Goal: Check status: Check status

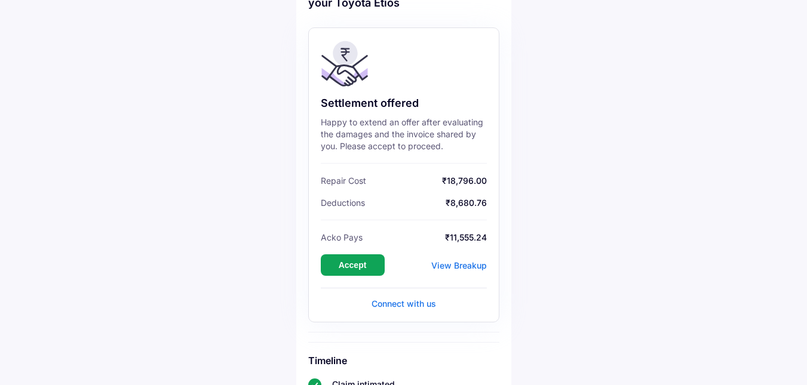
scroll to position [59, 0]
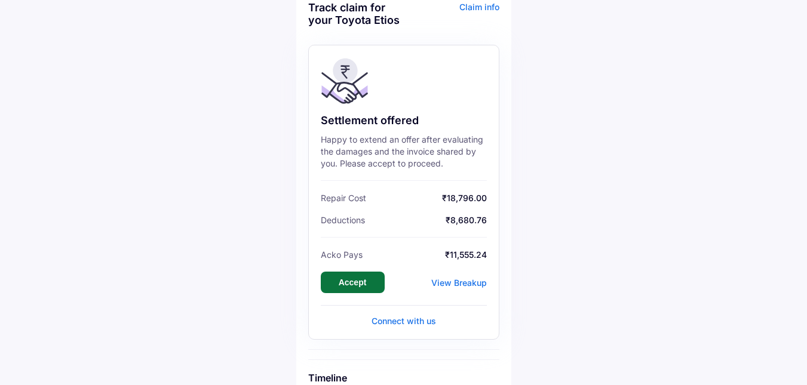
click at [361, 282] on button "Accept" at bounding box center [353, 283] width 64 height 22
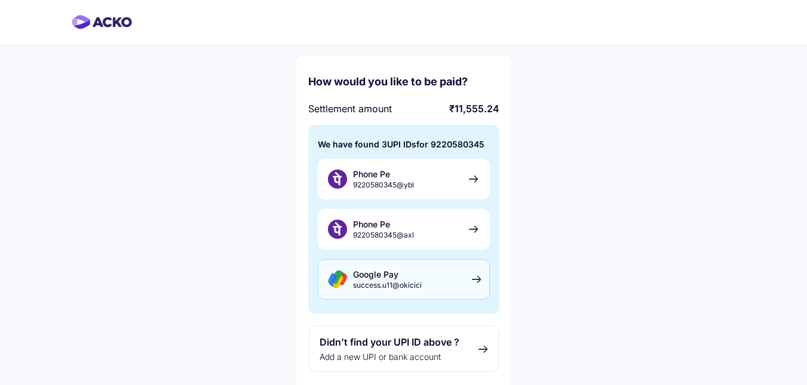
click at [406, 282] on span "success.u11@okicici" at bounding box center [387, 285] width 69 height 9
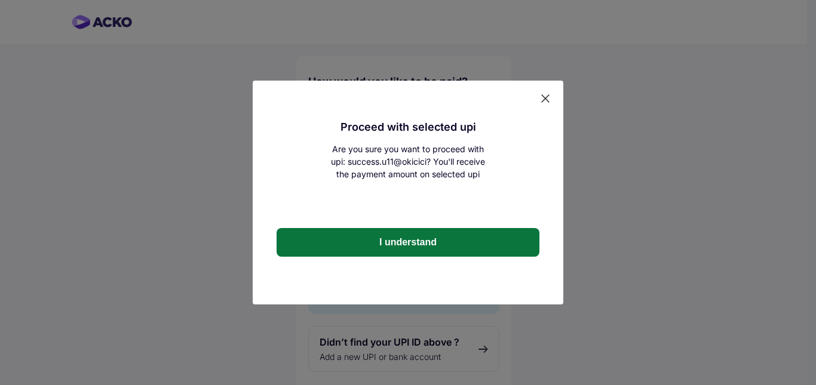
click at [409, 244] on button "I understand" at bounding box center [408, 242] width 263 height 29
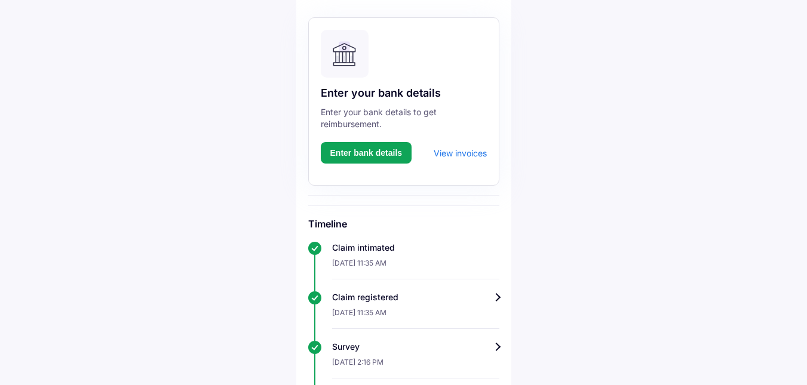
scroll to position [119, 0]
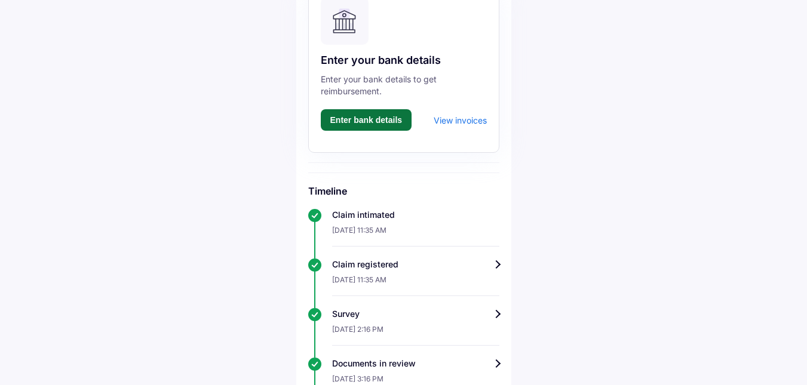
click at [377, 118] on button "Enter bank details" at bounding box center [366, 120] width 91 height 22
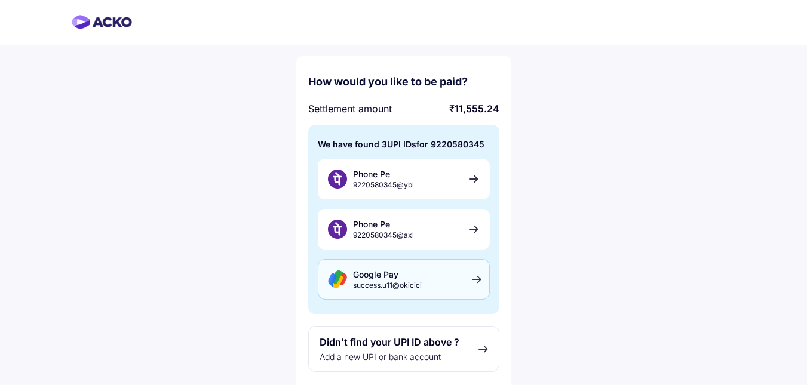
click at [422, 280] on div "Google Pay success.u11@okicici" at bounding box center [404, 279] width 172 height 41
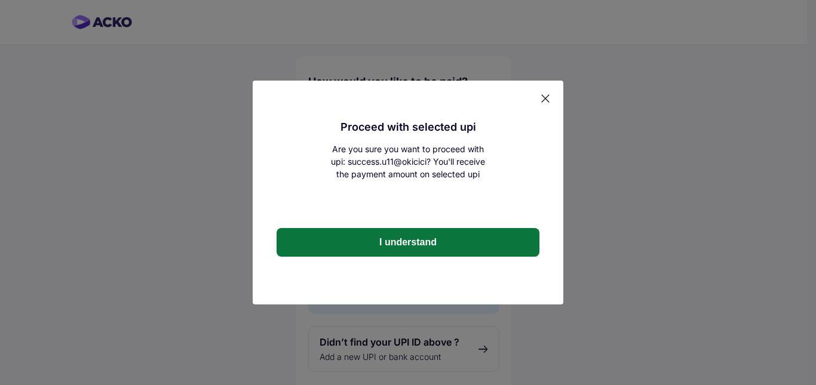
click at [404, 240] on button "I understand" at bounding box center [408, 242] width 263 height 29
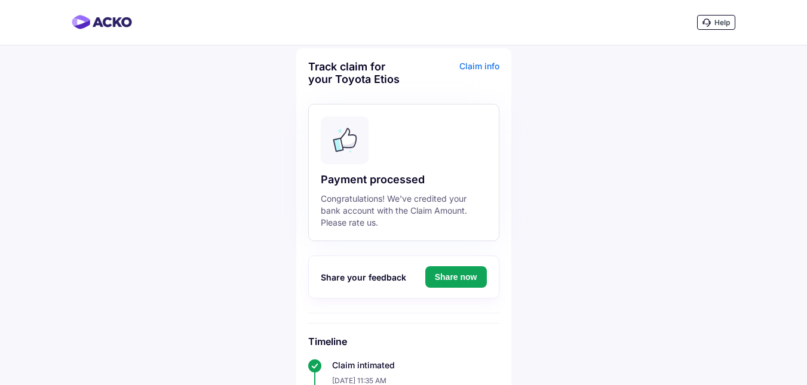
click at [490, 66] on div "Claim info" at bounding box center [453, 77] width 93 height 34
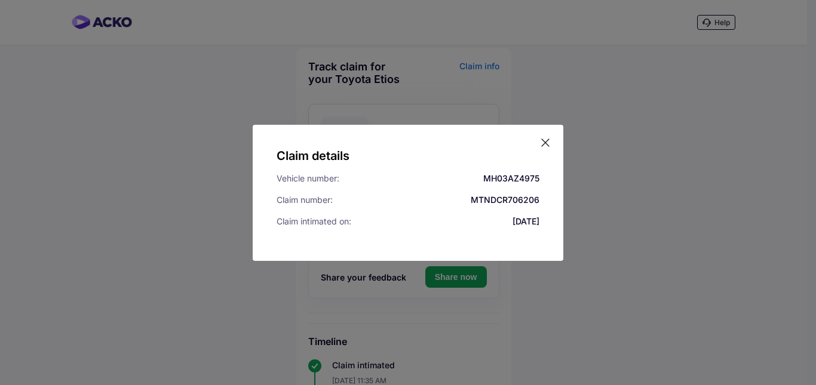
drag, startPoint x: 404, startPoint y: 134, endPoint x: 361, endPoint y: 92, distance: 60.8
click at [361, 92] on div "Claim details Vehicle number: MH03AZ4975 Claim number: MTNDCR706206 Claim intim…" at bounding box center [408, 192] width 816 height 385
click at [546, 141] on icon at bounding box center [545, 143] width 12 height 12
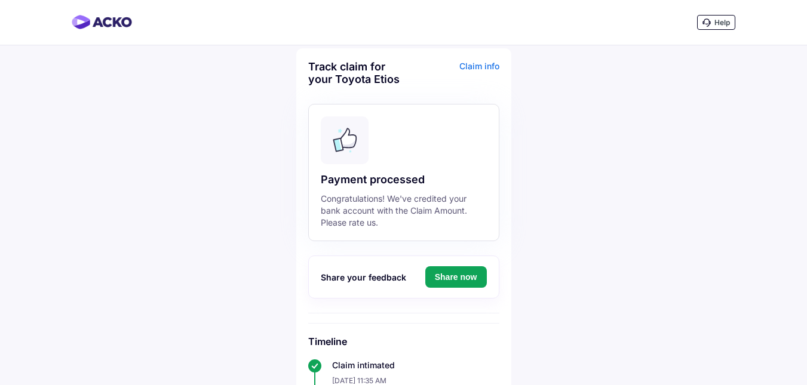
click at [483, 66] on div "Claim info" at bounding box center [453, 77] width 93 height 34
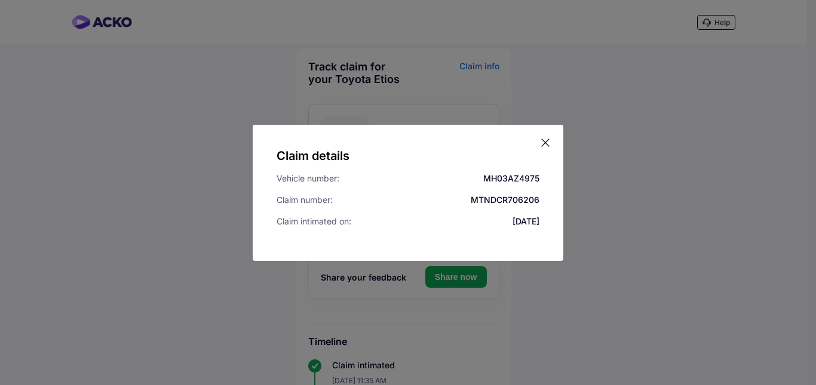
click at [545, 142] on icon at bounding box center [545, 142] width 7 height 7
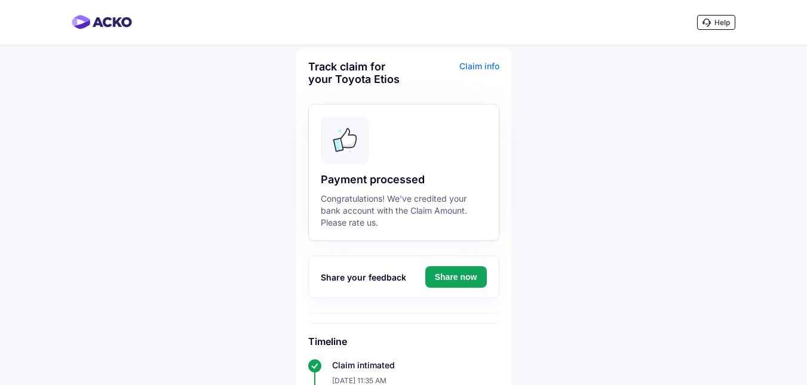
scroll to position [60, 0]
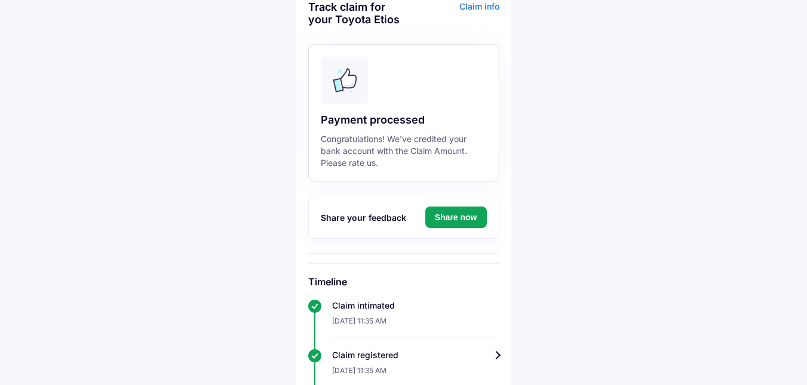
drag, startPoint x: 666, startPoint y: 228, endPoint x: 663, endPoint y: 221, distance: 7.8
